Goal: Navigation & Orientation: Find specific page/section

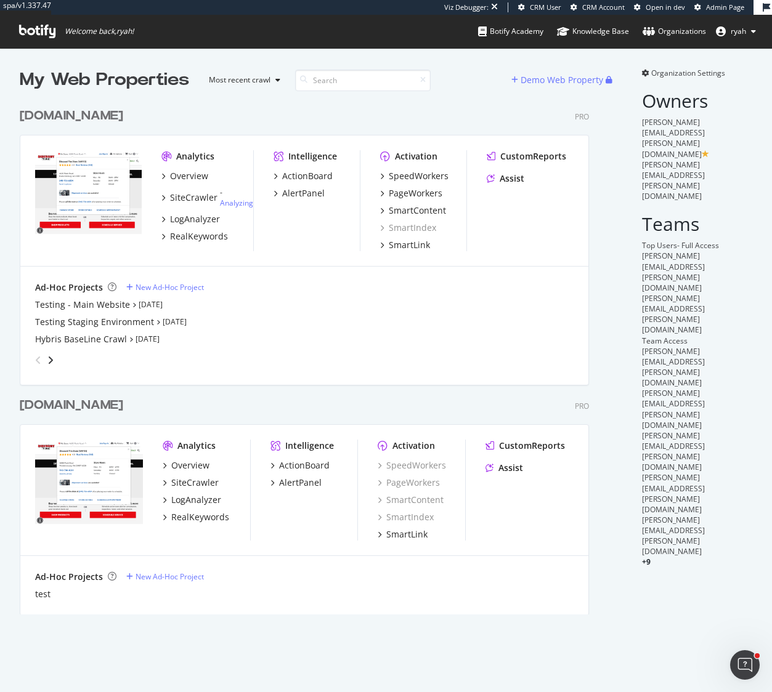
click at [68, 116] on div "[DOMAIN_NAME]" at bounding box center [71, 116] width 103 height 18
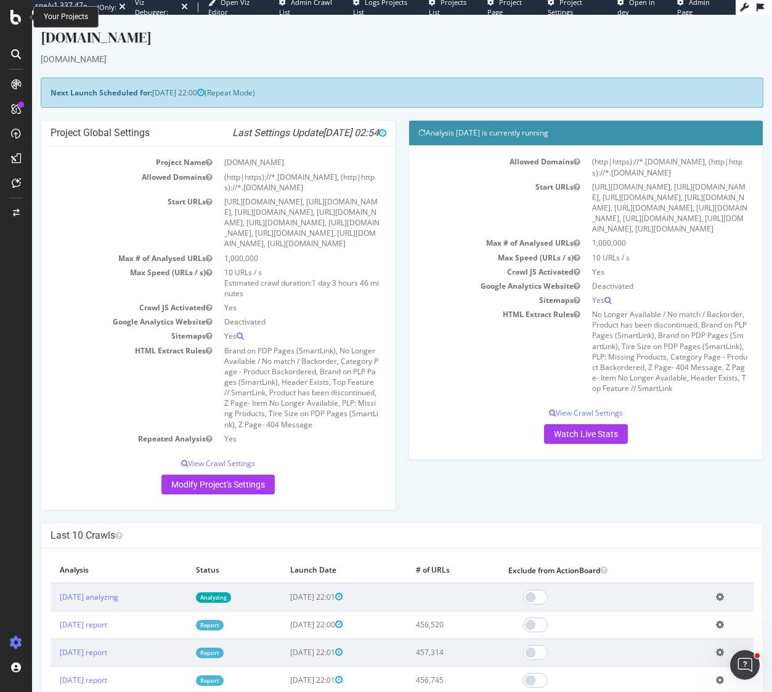
click at [15, 18] on icon at bounding box center [15, 17] width 11 height 15
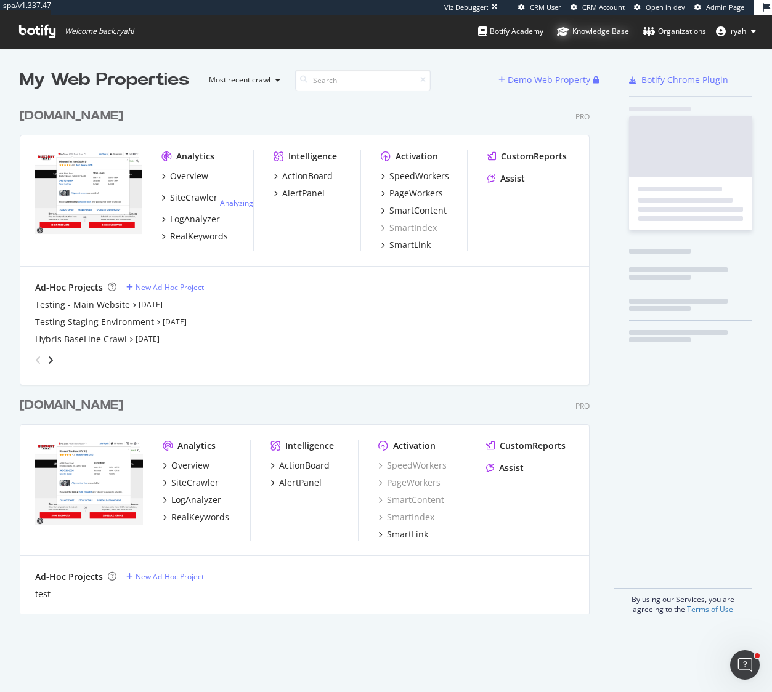
scroll to position [522, 579]
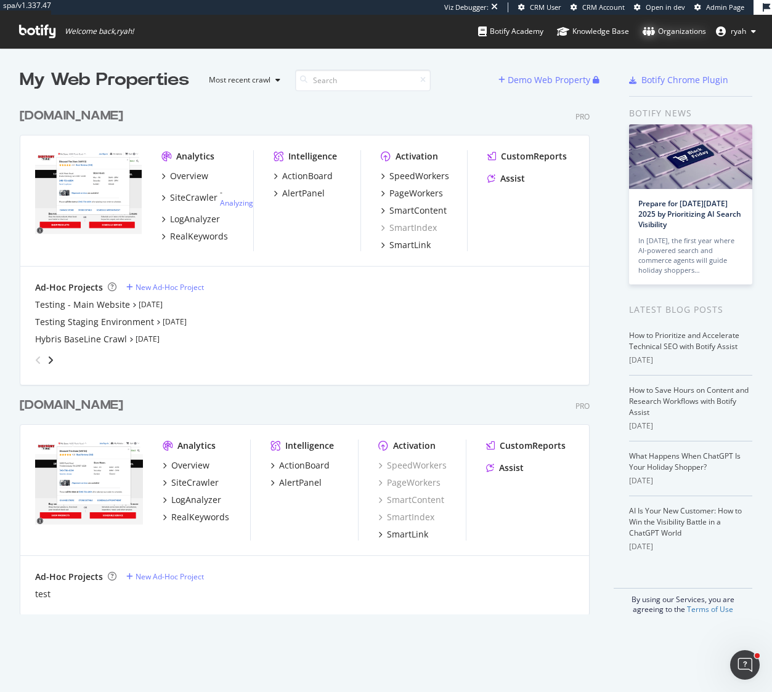
click at [681, 31] on div "Organizations" at bounding box center [673, 31] width 63 height 12
click at [84, 116] on div "discounttire.com" at bounding box center [71, 116] width 103 height 18
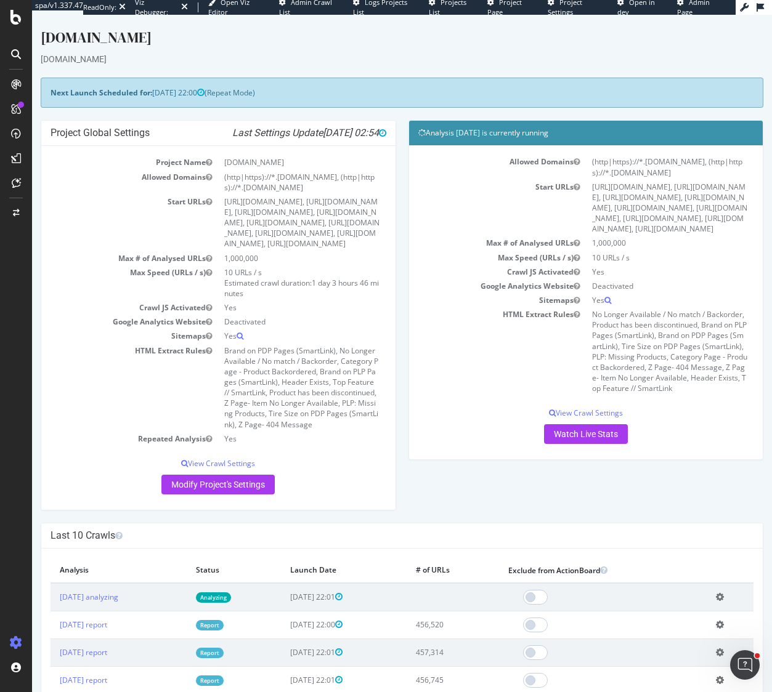
click at [698, 9] on span "Admin Page" at bounding box center [693, 7] width 33 height 19
click at [21, 17] on icon at bounding box center [15, 17] width 11 height 15
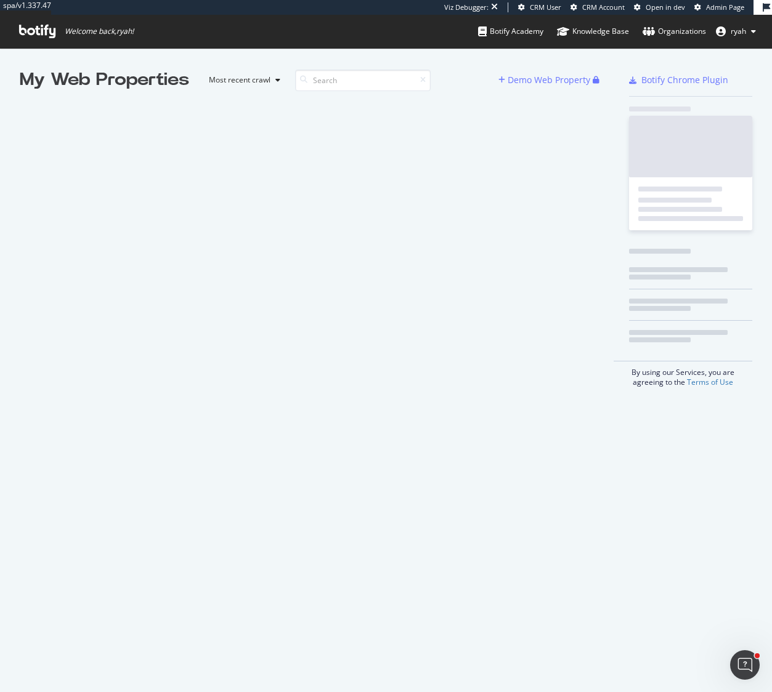
scroll to position [692, 772]
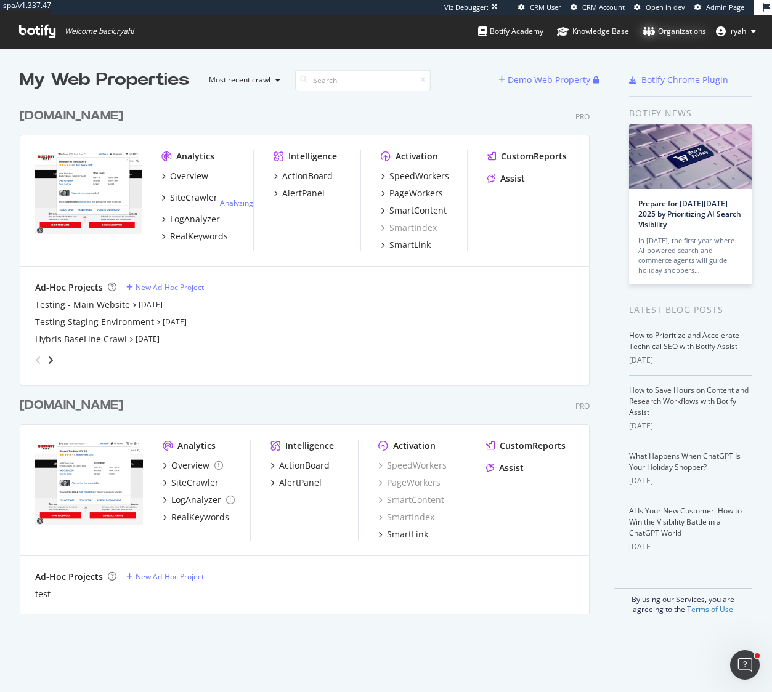
click at [690, 33] on div "Organizations" at bounding box center [673, 31] width 63 height 12
